Goal: Task Accomplishment & Management: Manage account settings

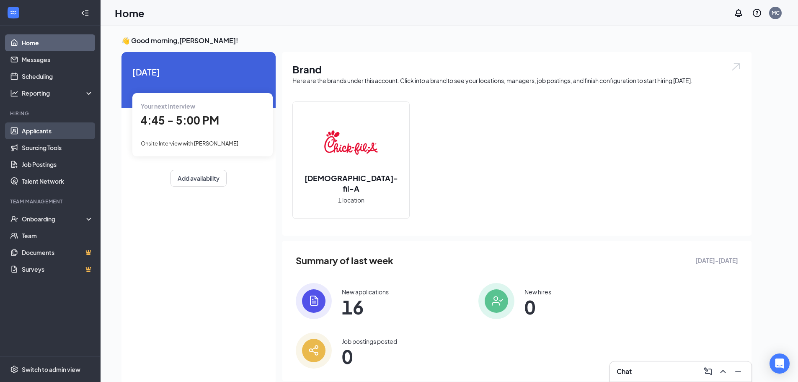
click at [55, 125] on link "Applicants" at bounding box center [58, 130] width 72 height 17
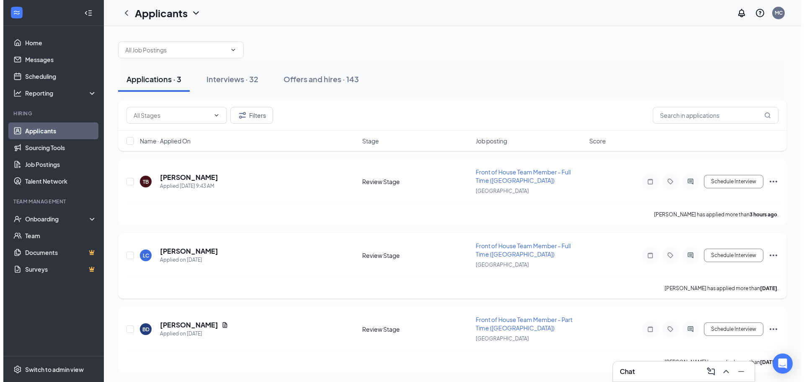
scroll to position [3, 0]
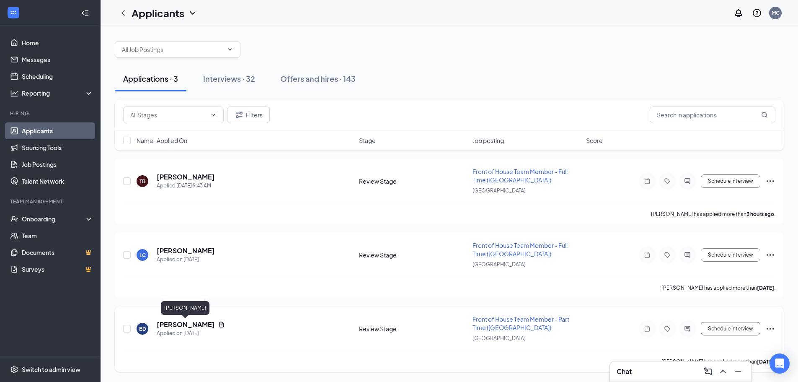
click at [195, 322] on h5 "[PERSON_NAME]" at bounding box center [186, 324] width 58 height 9
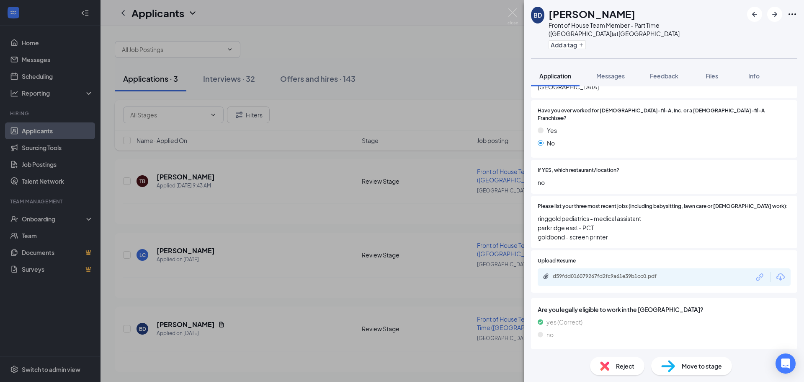
scroll to position [293, 0]
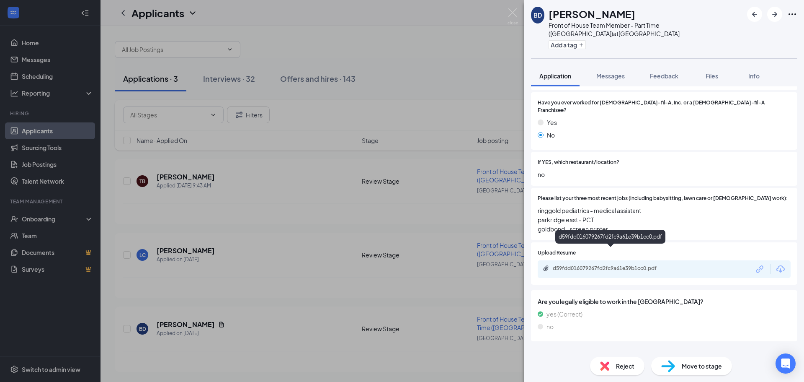
click at [625, 265] on div "d59fdd016079267fd2fc9a61e39b1cc0.pdf" at bounding box center [611, 268] width 117 height 7
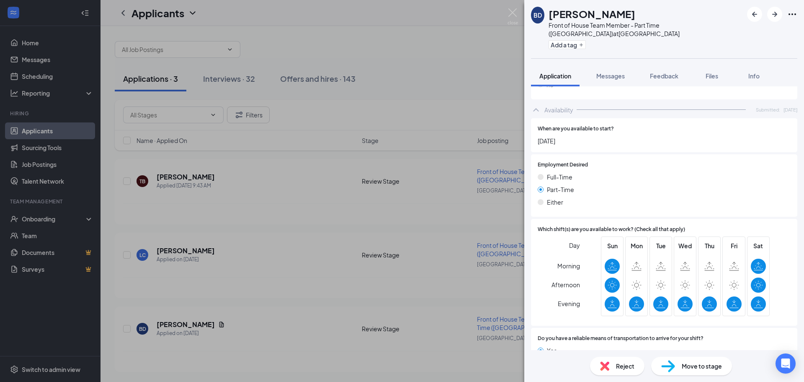
scroll to position [545, 0]
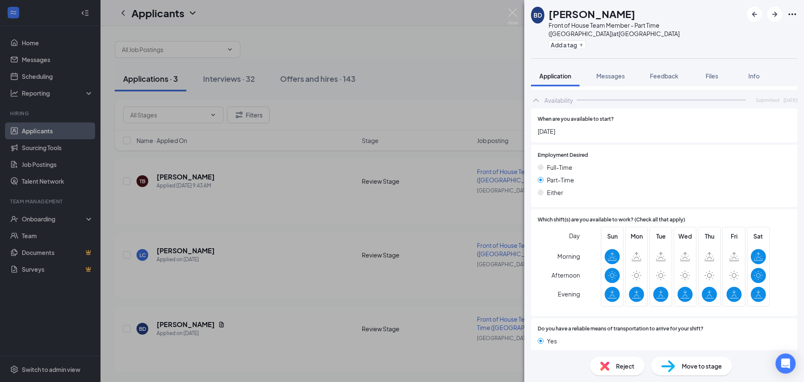
click at [628, 369] on span "Reject" at bounding box center [625, 365] width 18 height 9
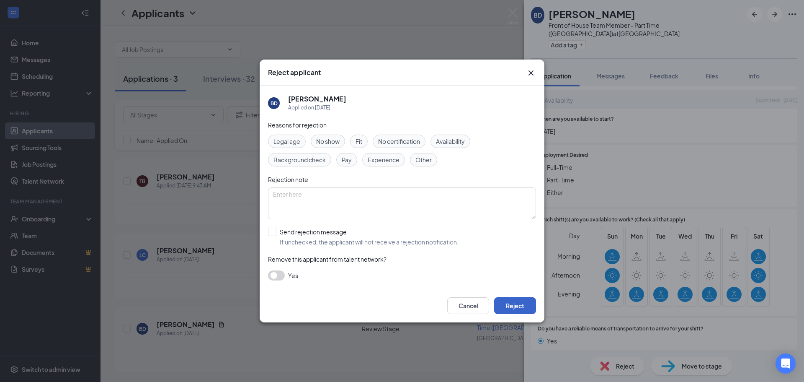
click at [517, 310] on button "Reject" at bounding box center [515, 305] width 42 height 17
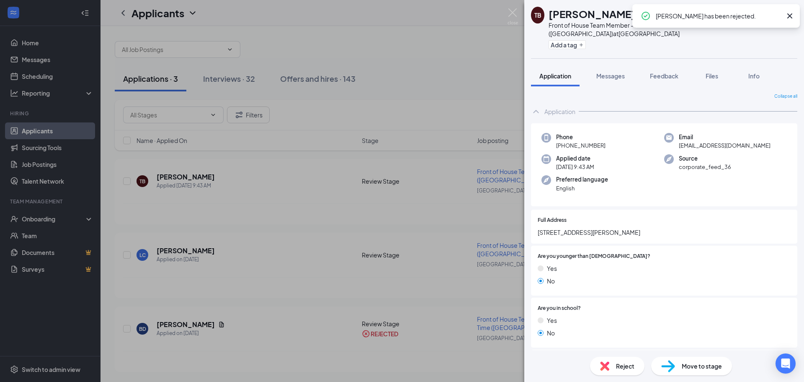
click at [176, 251] on div "TB [PERSON_NAME] Front of House Team Member - Full Time ([GEOGRAPHIC_DATA]) at …" at bounding box center [402, 191] width 804 height 382
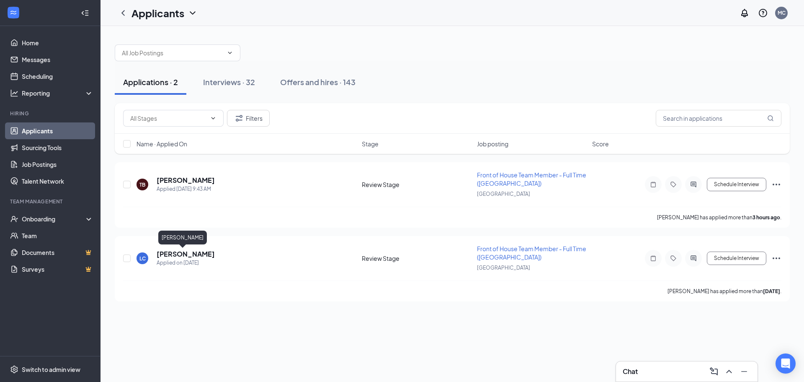
click at [176, 251] on h5 "[PERSON_NAME]" at bounding box center [186, 253] width 58 height 9
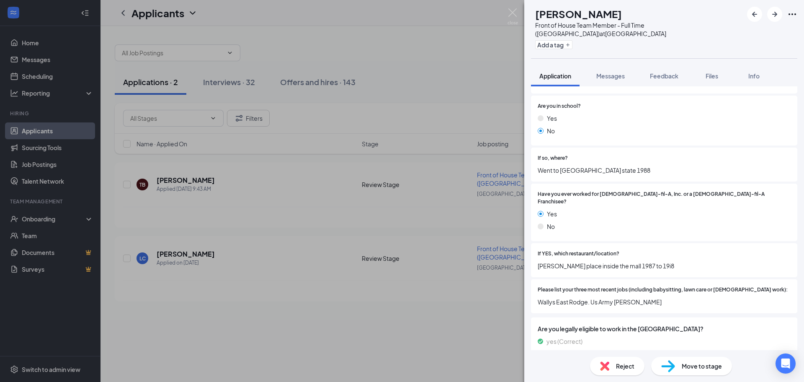
scroll to position [251, 0]
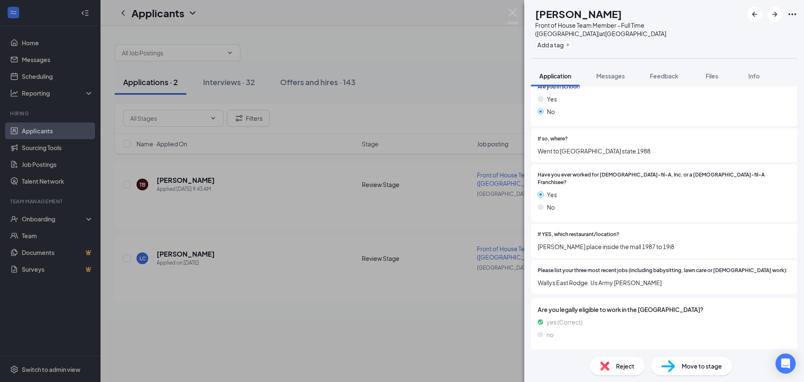
click at [625, 364] on span "Reject" at bounding box center [625, 365] width 18 height 9
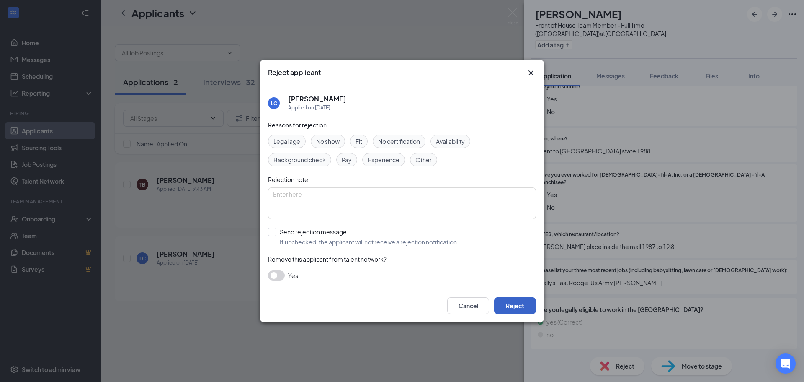
click at [522, 309] on button "Reject" at bounding box center [515, 305] width 42 height 17
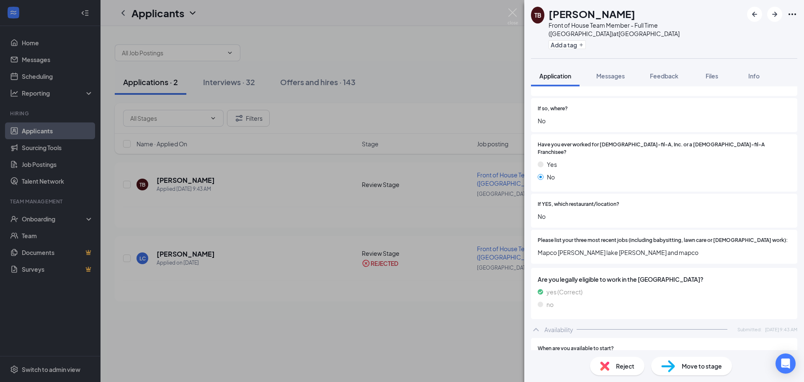
click at [175, 182] on div "TB [PERSON_NAME] Front of House Team Member - Full Time ([GEOGRAPHIC_DATA]) at …" at bounding box center [402, 191] width 804 height 382
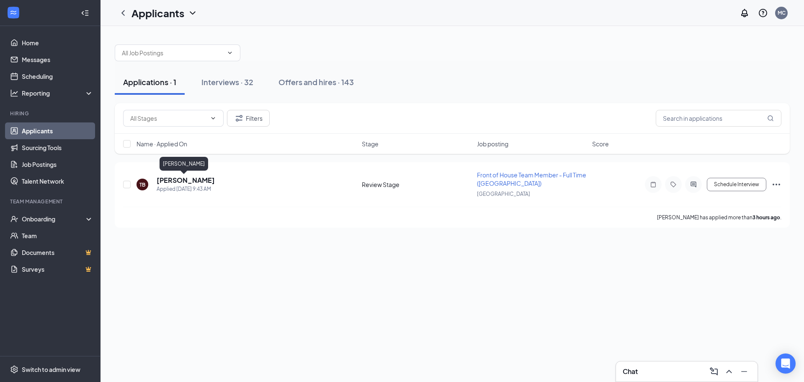
click at [175, 182] on h5 "[PERSON_NAME]" at bounding box center [186, 180] width 58 height 9
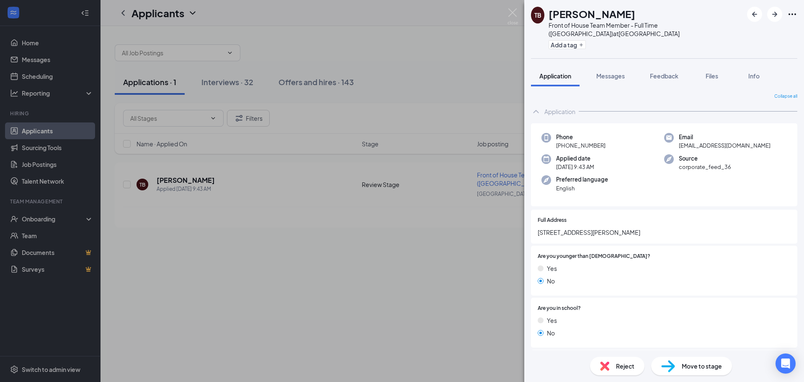
click at [624, 370] on span "Reject" at bounding box center [625, 365] width 18 height 9
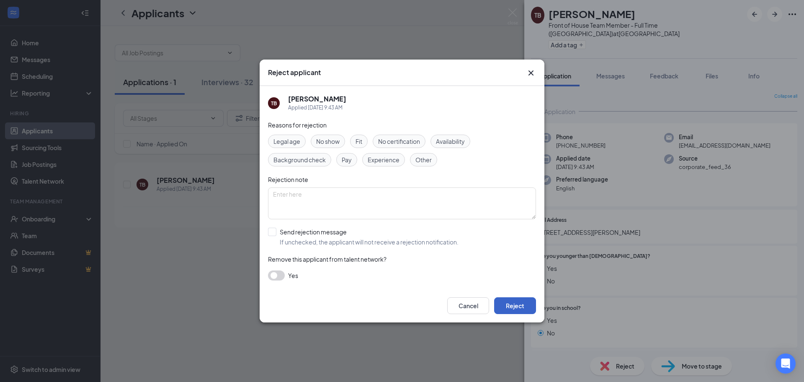
click at [510, 305] on button "Reject" at bounding box center [515, 305] width 42 height 17
